Goal: Obtain resource: Download file/media

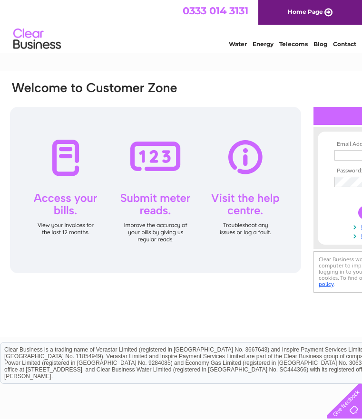
type input "stacey.fletcher@hallsofscotland.com"
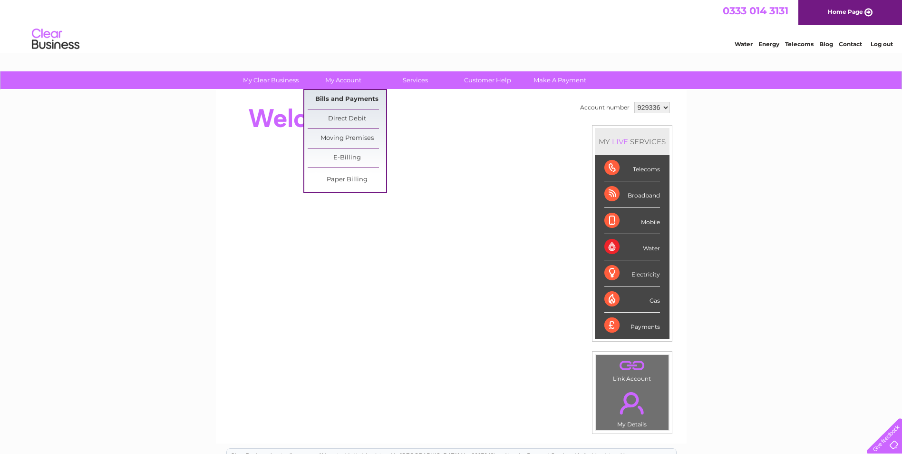
click at [355, 98] on link "Bills and Payments" at bounding box center [347, 99] width 78 height 19
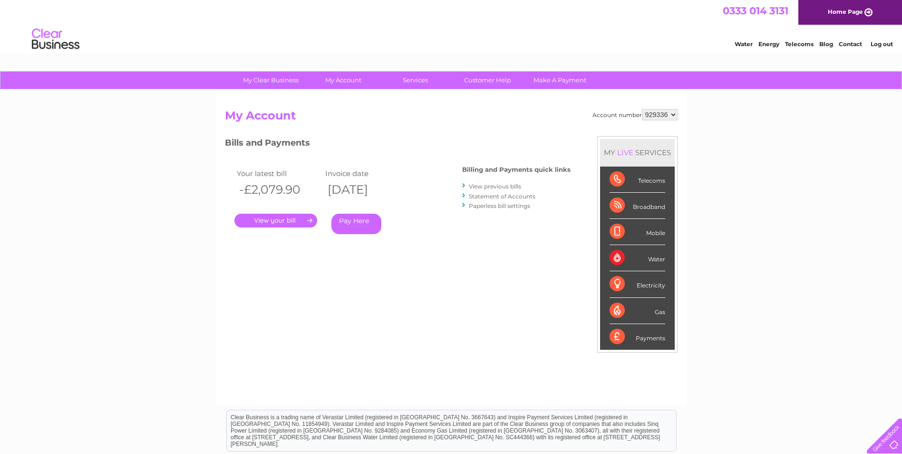
click at [669, 111] on select "929336 938803" at bounding box center [660, 114] width 36 height 11
select select "938803"
click at [642, 109] on select "929336 938803" at bounding box center [660, 114] width 36 height 11
click at [264, 222] on link "." at bounding box center [275, 221] width 83 height 14
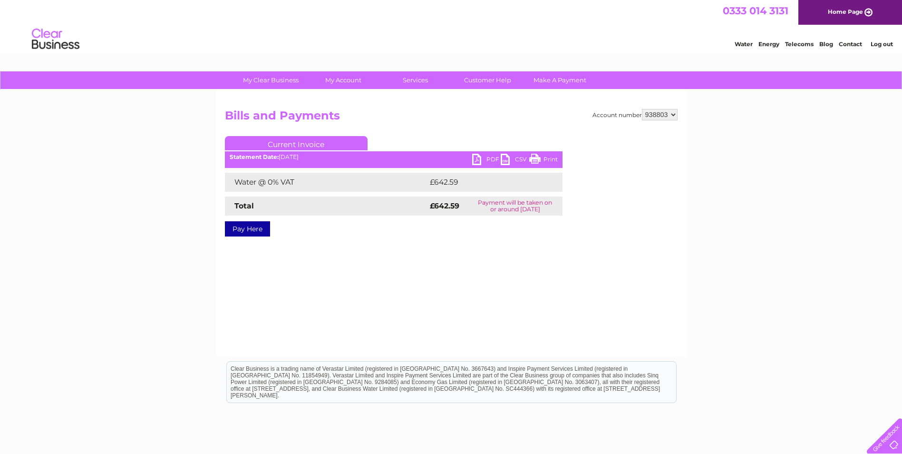
click at [486, 157] on link "PDF" at bounding box center [486, 161] width 29 height 14
